Goal: Information Seeking & Learning: Learn about a topic

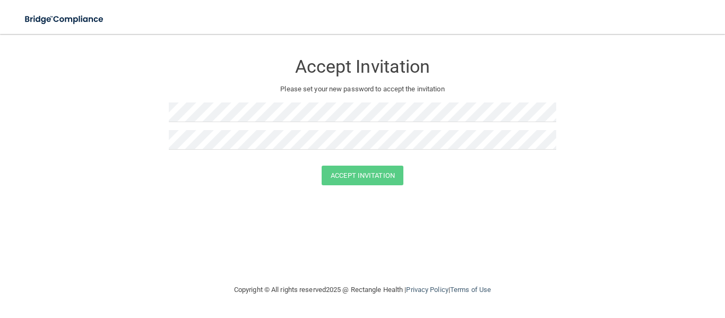
click at [100, 245] on div "Accept Invitation Please set your new password to accept the invitation Accept …" at bounding box center [362, 159] width 683 height 228
click at [78, 19] on img at bounding box center [65, 19] width 98 height 22
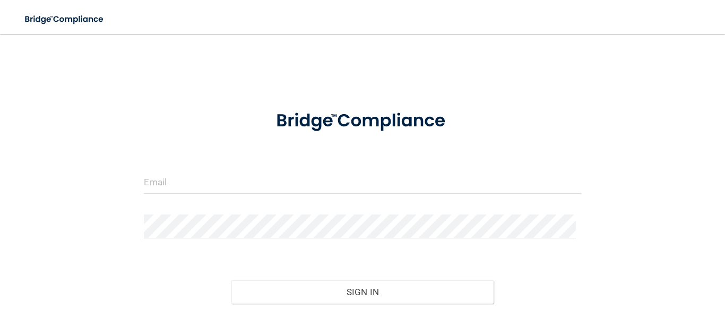
click at [188, 199] on div at bounding box center [362, 186] width 453 height 32
click at [182, 177] on input "email" at bounding box center [362, 182] width 437 height 24
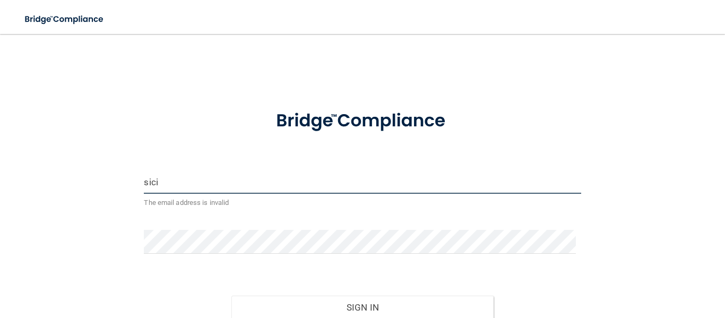
type input "[EMAIL_ADDRESS][DOMAIN_NAME]"
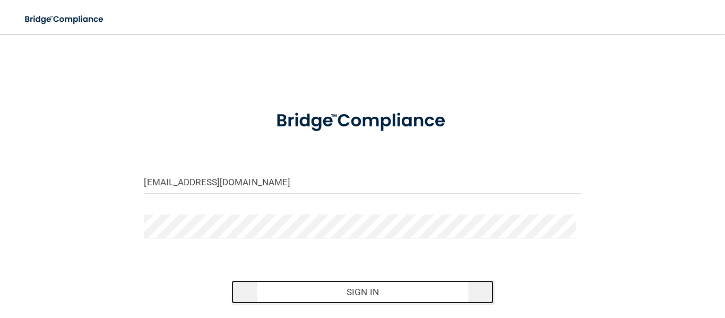
click at [367, 291] on button "Sign In" at bounding box center [362, 291] width 262 height 23
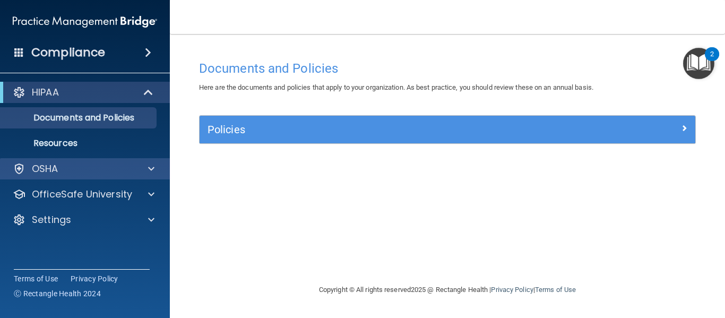
click at [46, 159] on div "OSHA" at bounding box center [85, 168] width 170 height 21
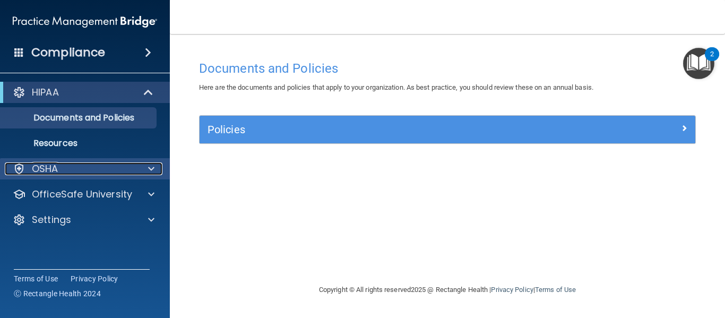
click at [144, 165] on div at bounding box center [149, 168] width 27 height 13
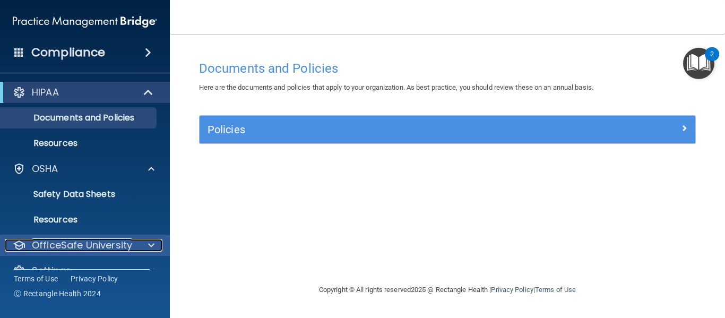
click at [111, 241] on p "OfficeSafe University" at bounding box center [82, 245] width 100 height 13
click at [150, 244] on span at bounding box center [151, 245] width 6 height 13
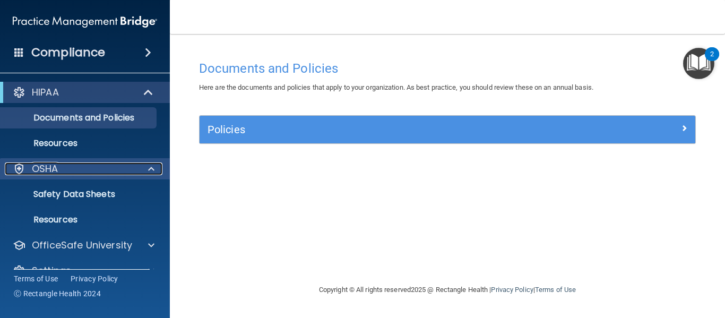
click at [150, 166] on span at bounding box center [151, 168] width 6 height 13
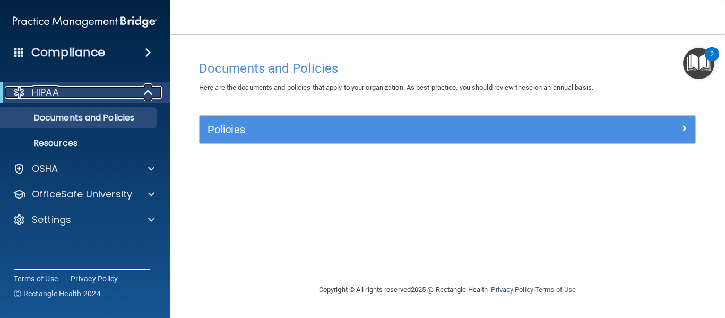
click at [150, 96] on span at bounding box center [149, 92] width 9 height 13
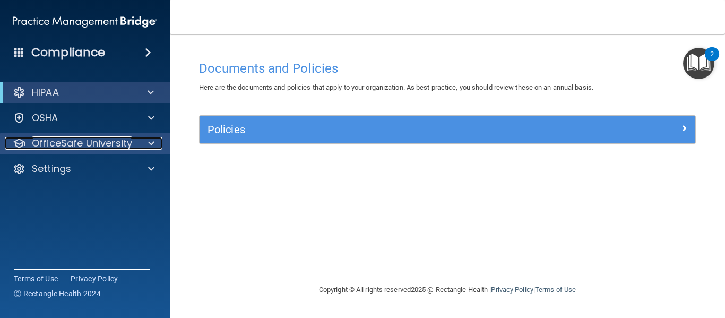
click at [157, 143] on div at bounding box center [149, 143] width 27 height 13
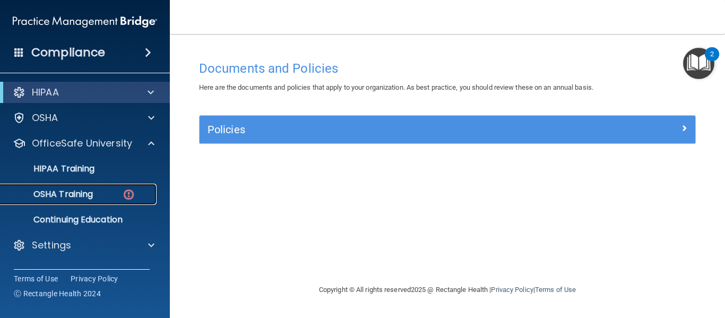
click at [72, 189] on p "OSHA Training" at bounding box center [50, 194] width 86 height 11
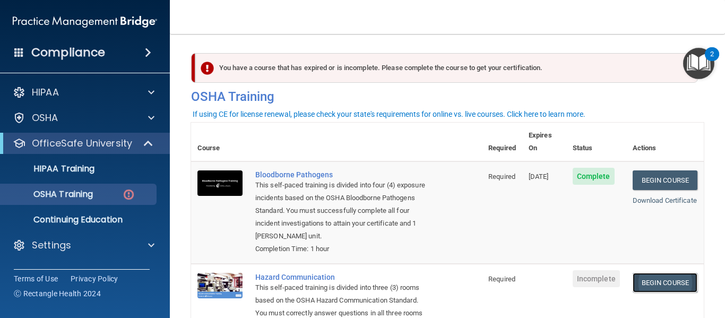
click at [656, 273] on link "Begin Course" at bounding box center [665, 283] width 65 height 20
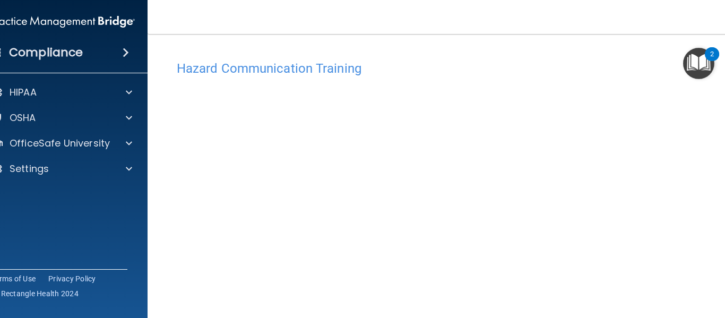
scroll to position [67, 0]
drag, startPoint x: 725, startPoint y: 101, endPoint x: 725, endPoint y: 167, distance: 66.3
click at [725, 167] on main "Hazard Communication Training This course doesn’t expire until . Are you sure y…" at bounding box center [448, 176] width 600 height 284
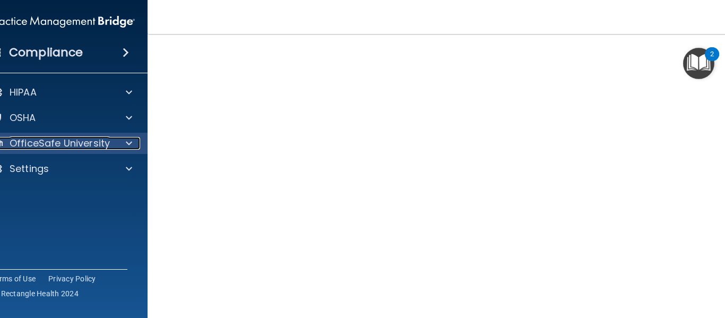
click at [42, 139] on p "OfficeSafe University" at bounding box center [60, 143] width 100 height 13
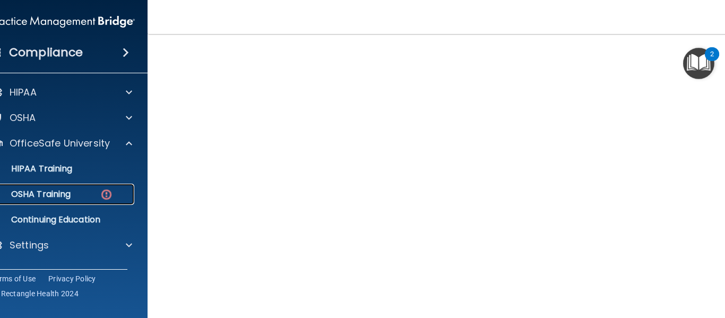
click at [84, 203] on link "OSHA Training" at bounding box center [50, 194] width 167 height 21
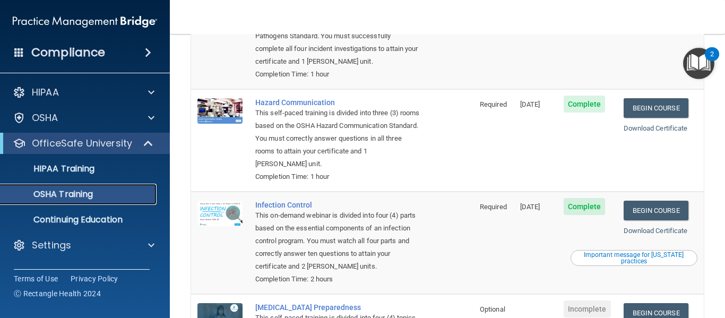
scroll to position [146, 0]
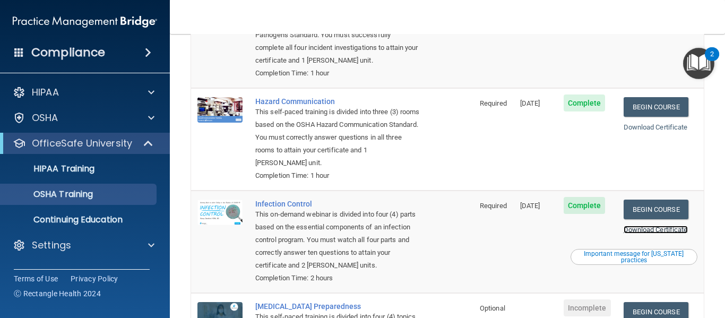
click at [656, 229] on link "Download Certificate" at bounding box center [656, 230] width 64 height 8
